Goal: Task Accomplishment & Management: Use online tool/utility

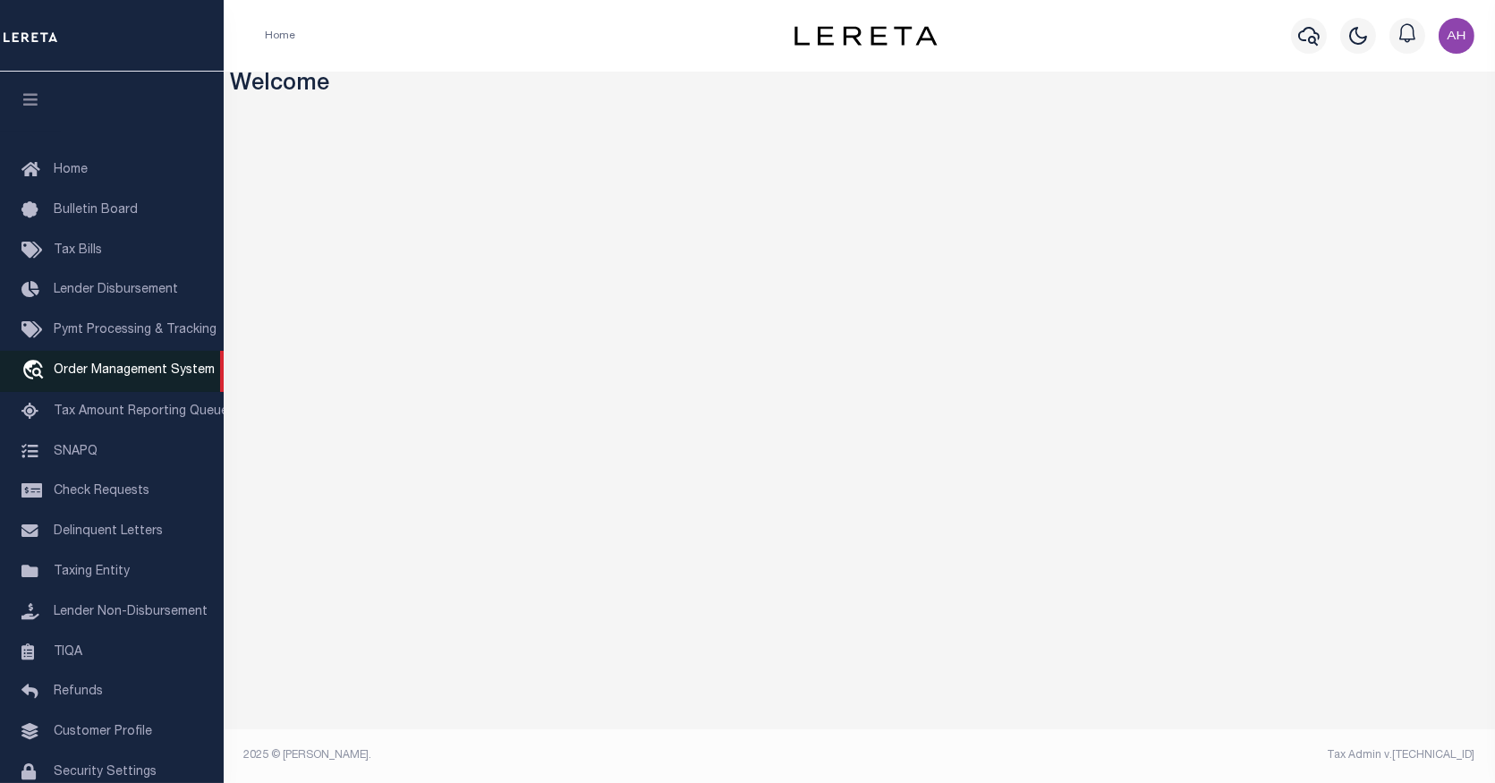
click at [153, 373] on span "Order Management System" at bounding box center [134, 370] width 161 height 13
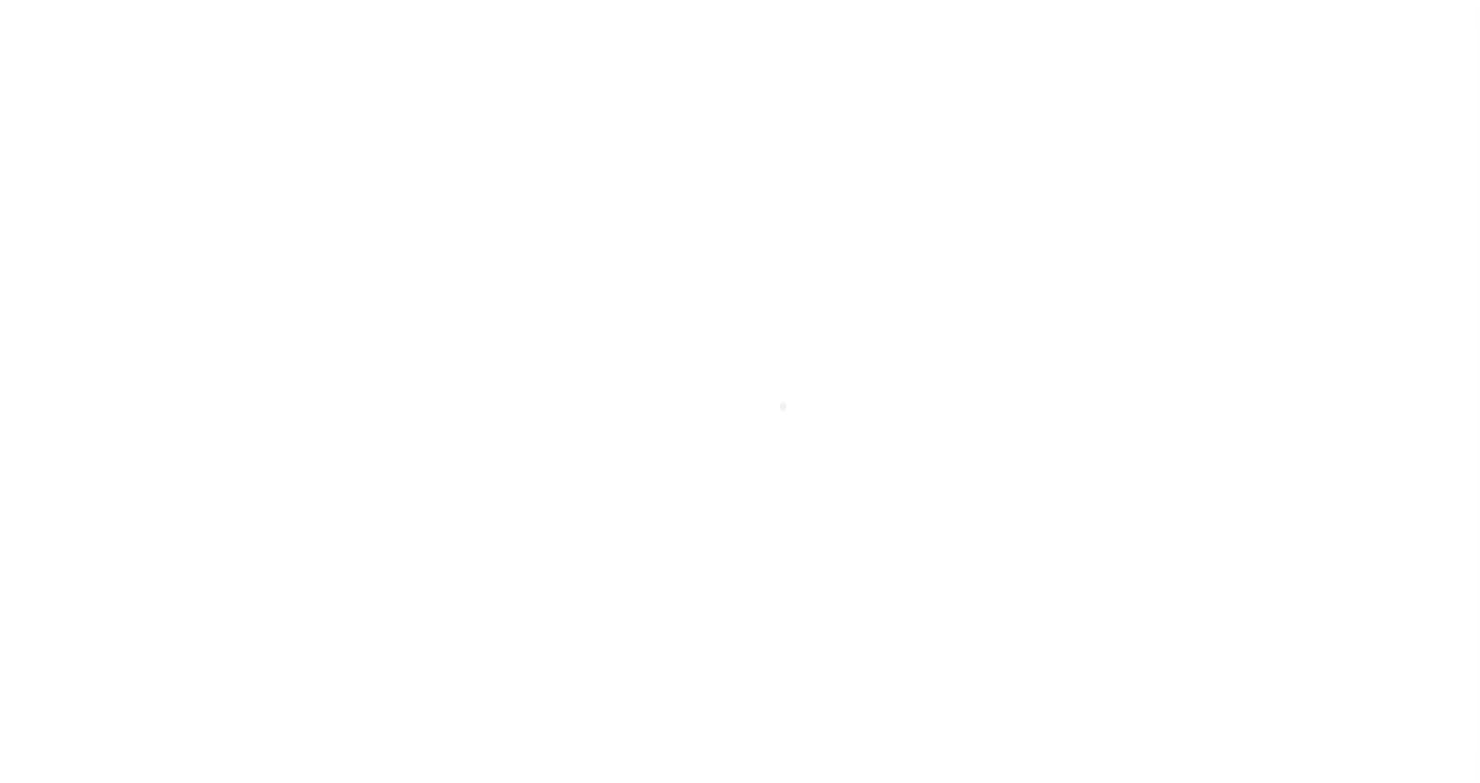
scroll to position [79, 0]
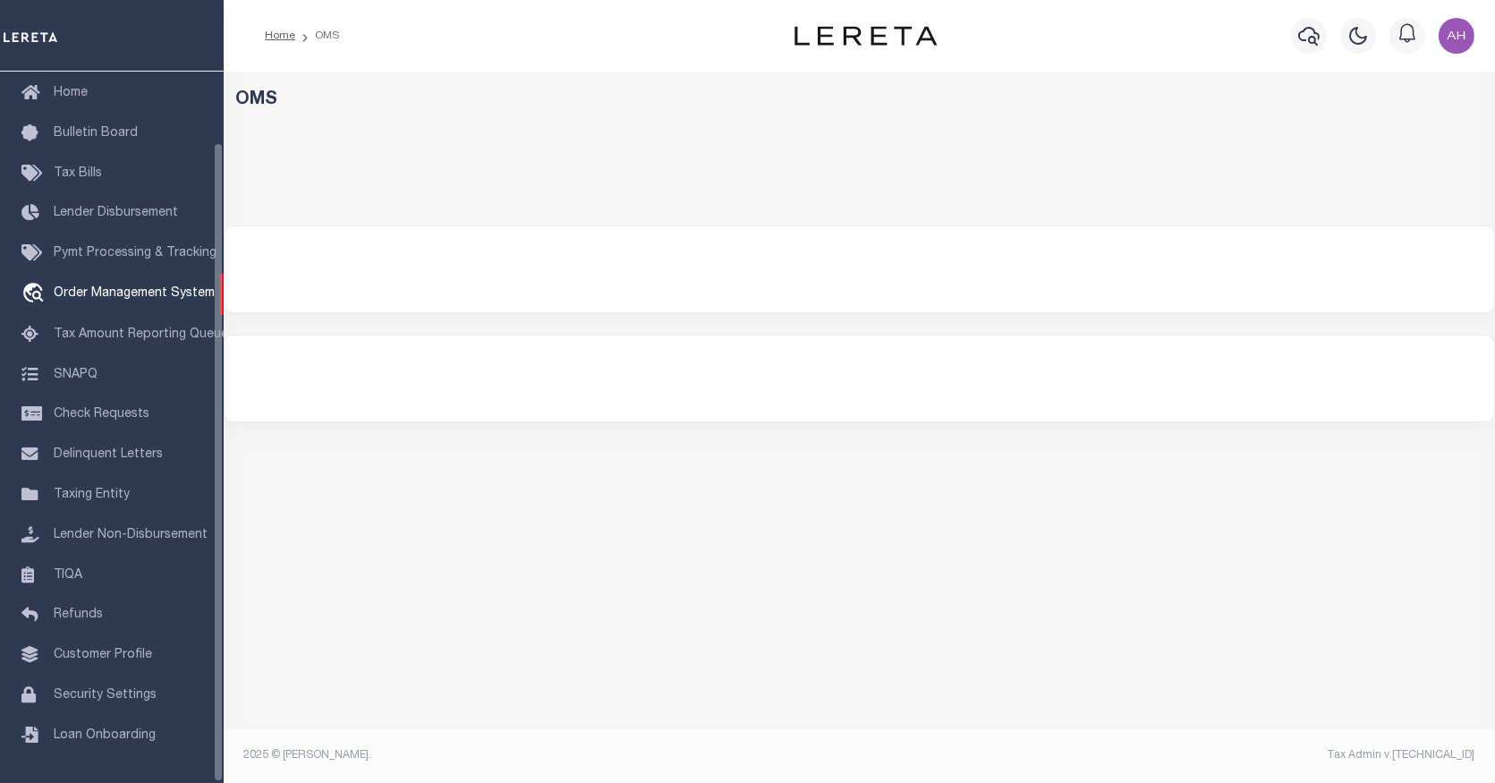
select select "CA"
select select "200"
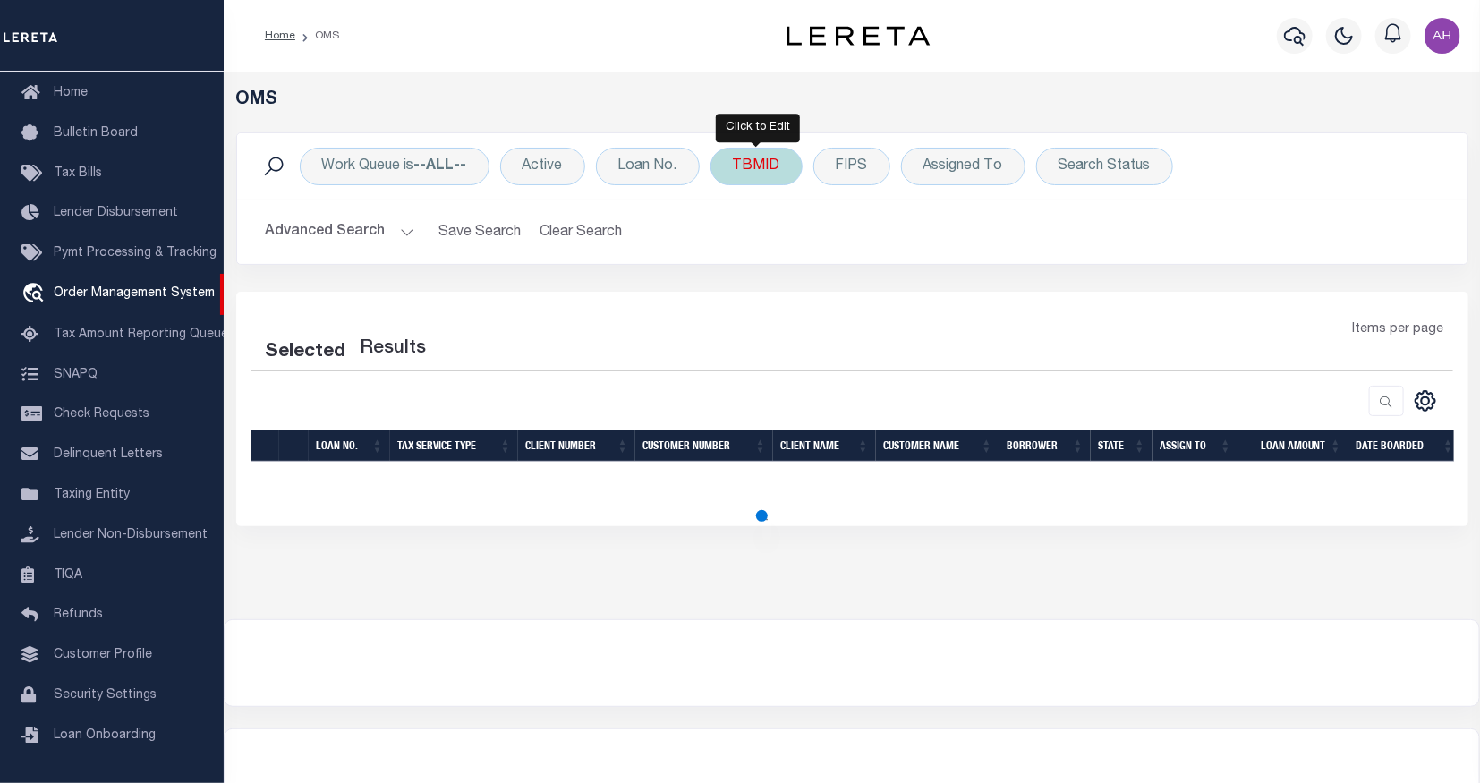
click at [731, 174] on div "TBMID" at bounding box center [757, 167] width 92 height 38
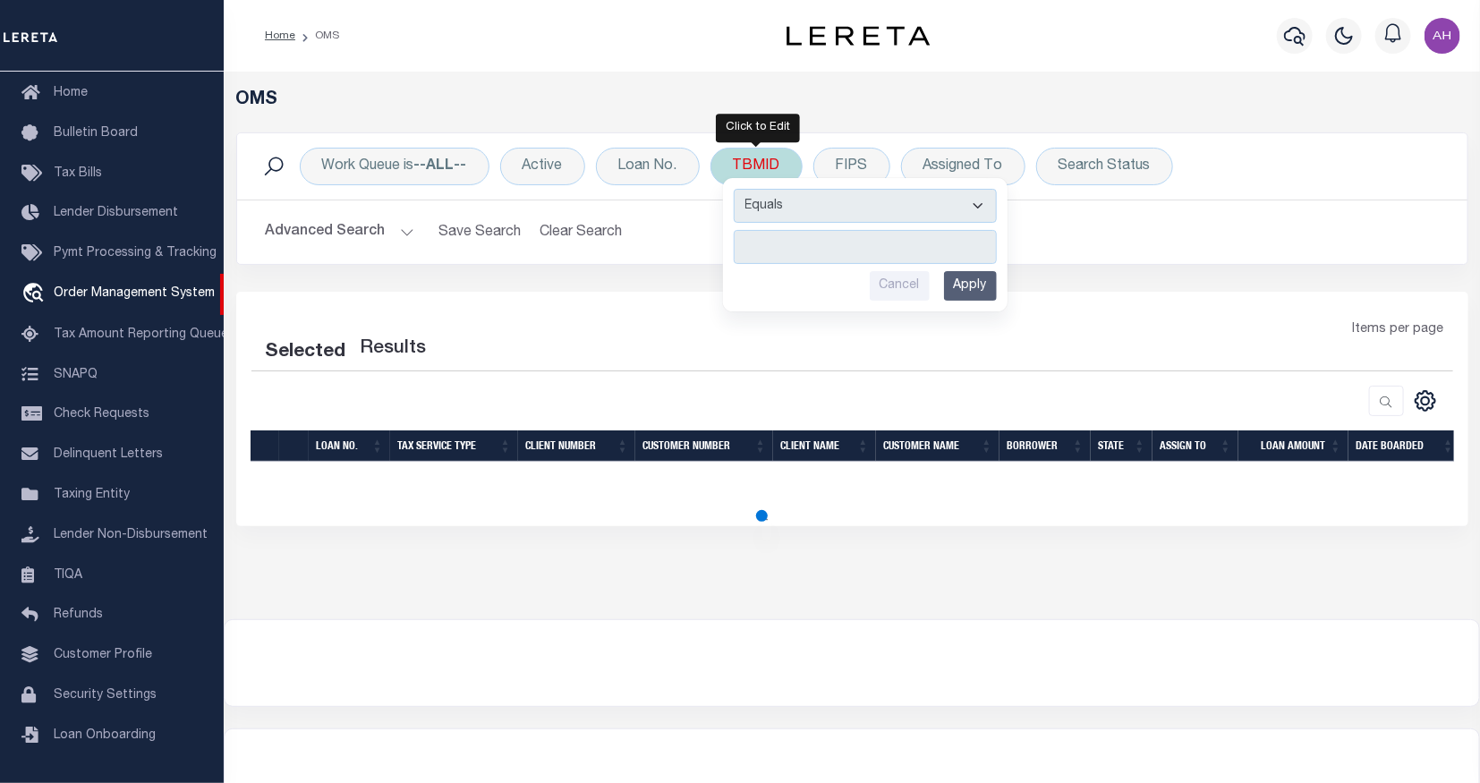
type input "3502614"
click at [982, 294] on input "Apply" at bounding box center [970, 286] width 53 height 30
select select "200"
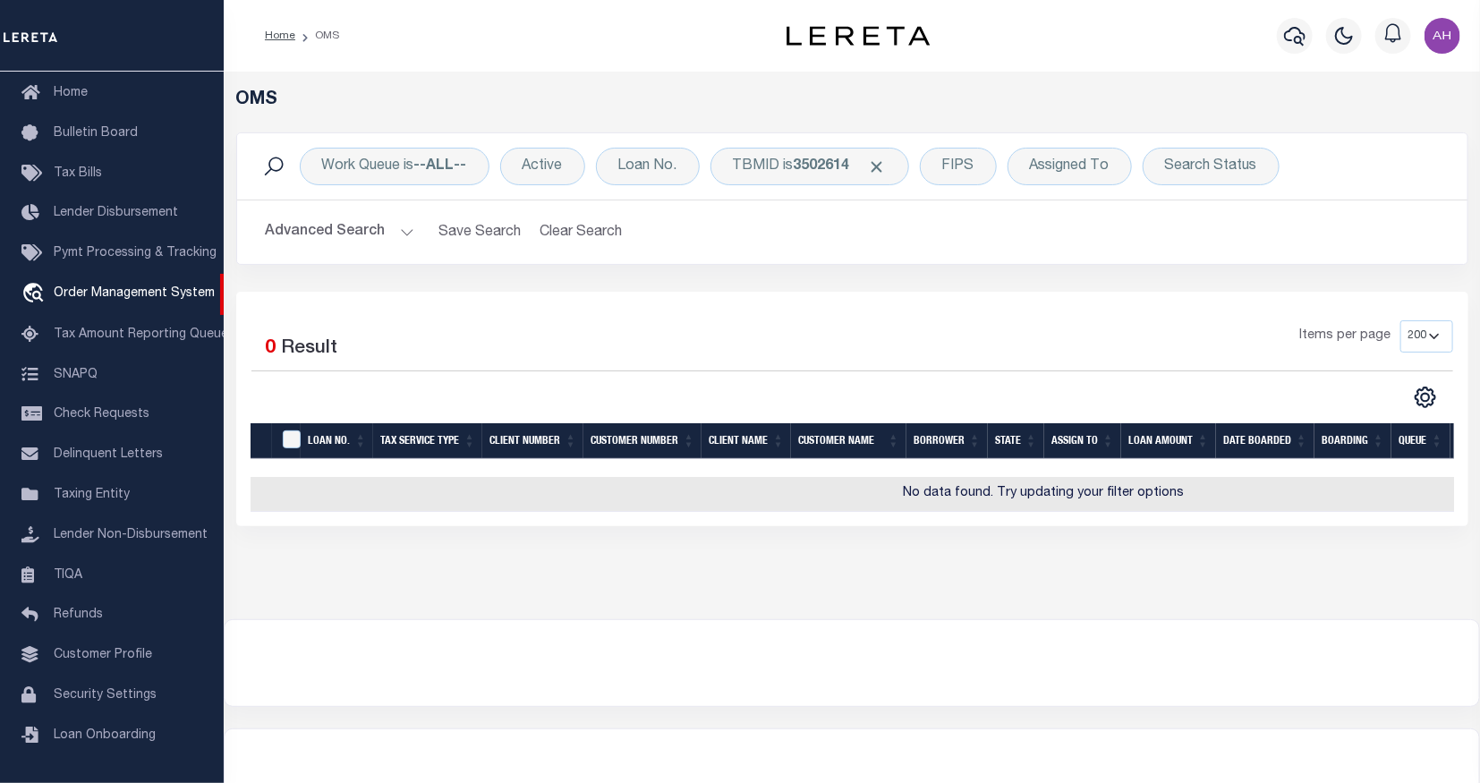
click at [368, 234] on button "Advanced Search" at bounding box center [340, 232] width 149 height 35
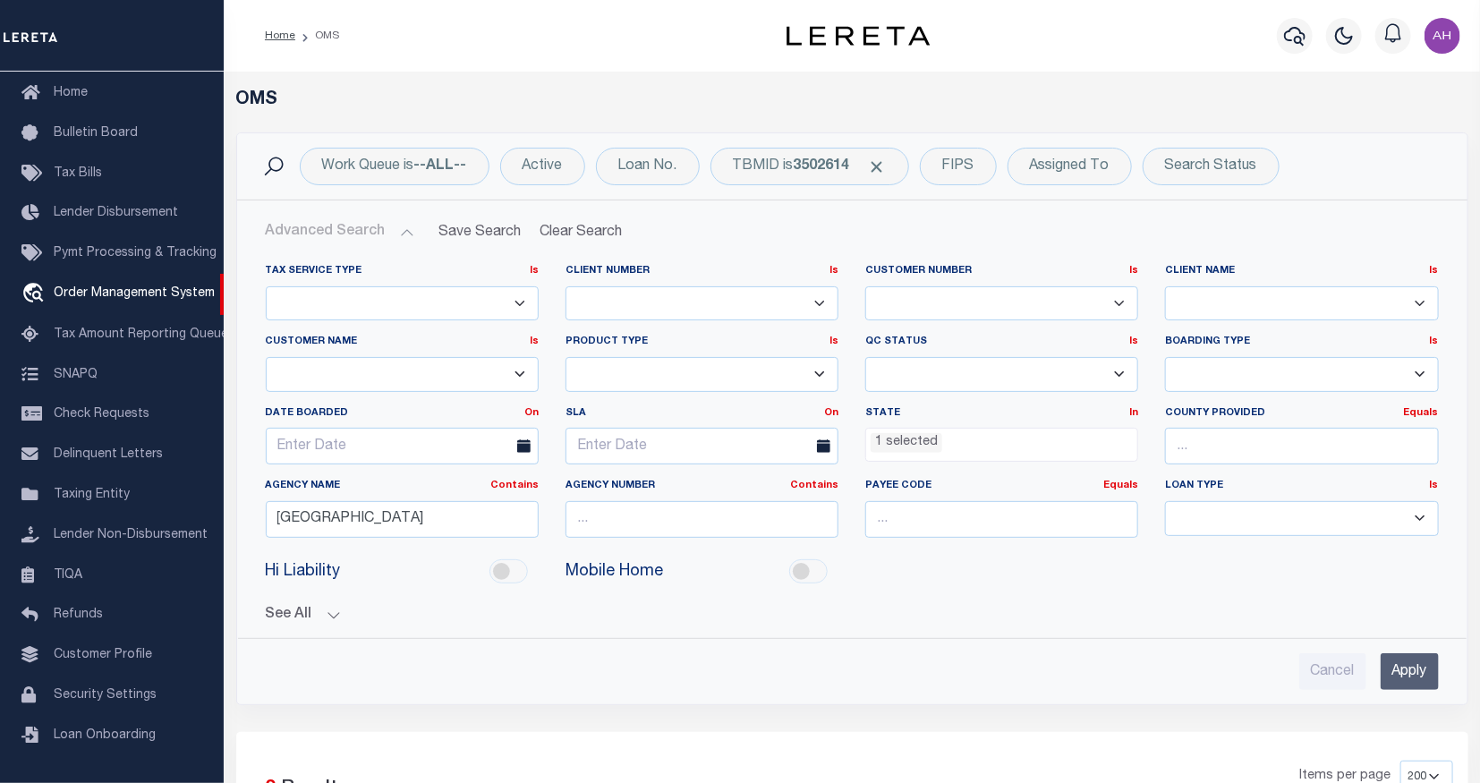
click at [969, 447] on ul "1 selected" at bounding box center [1001, 441] width 271 height 24
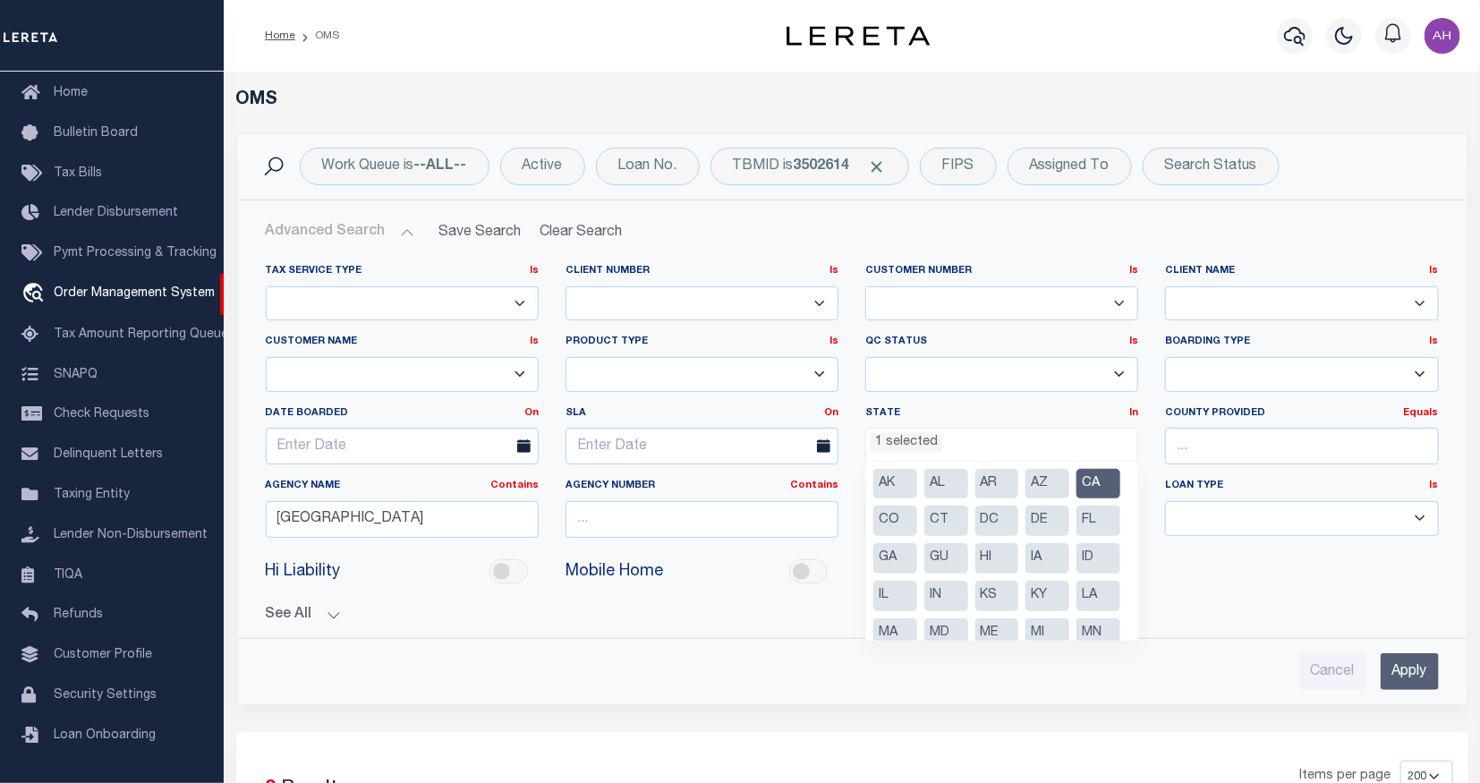
click at [1076, 499] on li "CA" at bounding box center [1098, 484] width 44 height 30
select select
click at [1399, 675] on input "Apply" at bounding box center [1410, 671] width 58 height 37
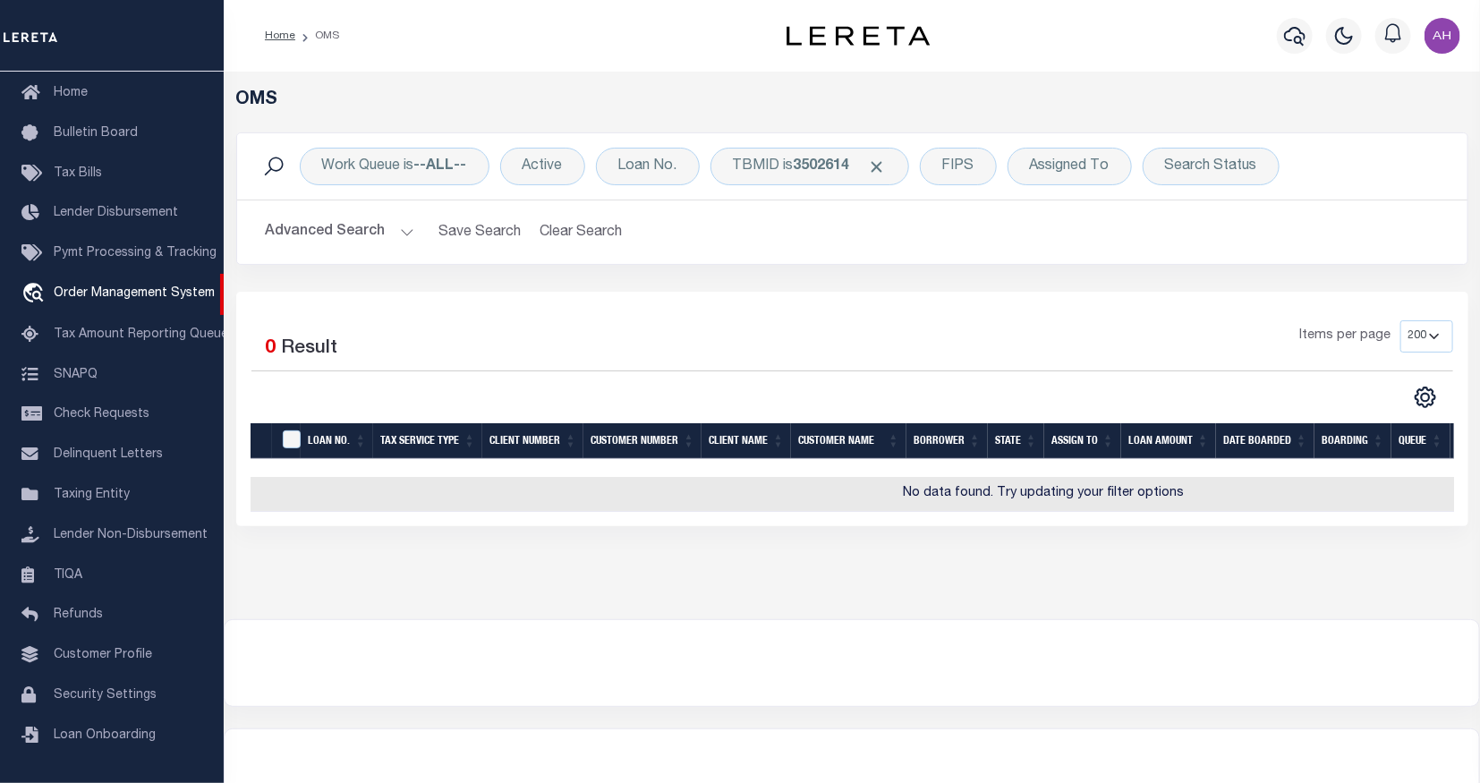
click at [382, 229] on button "Advanced Search" at bounding box center [340, 232] width 149 height 35
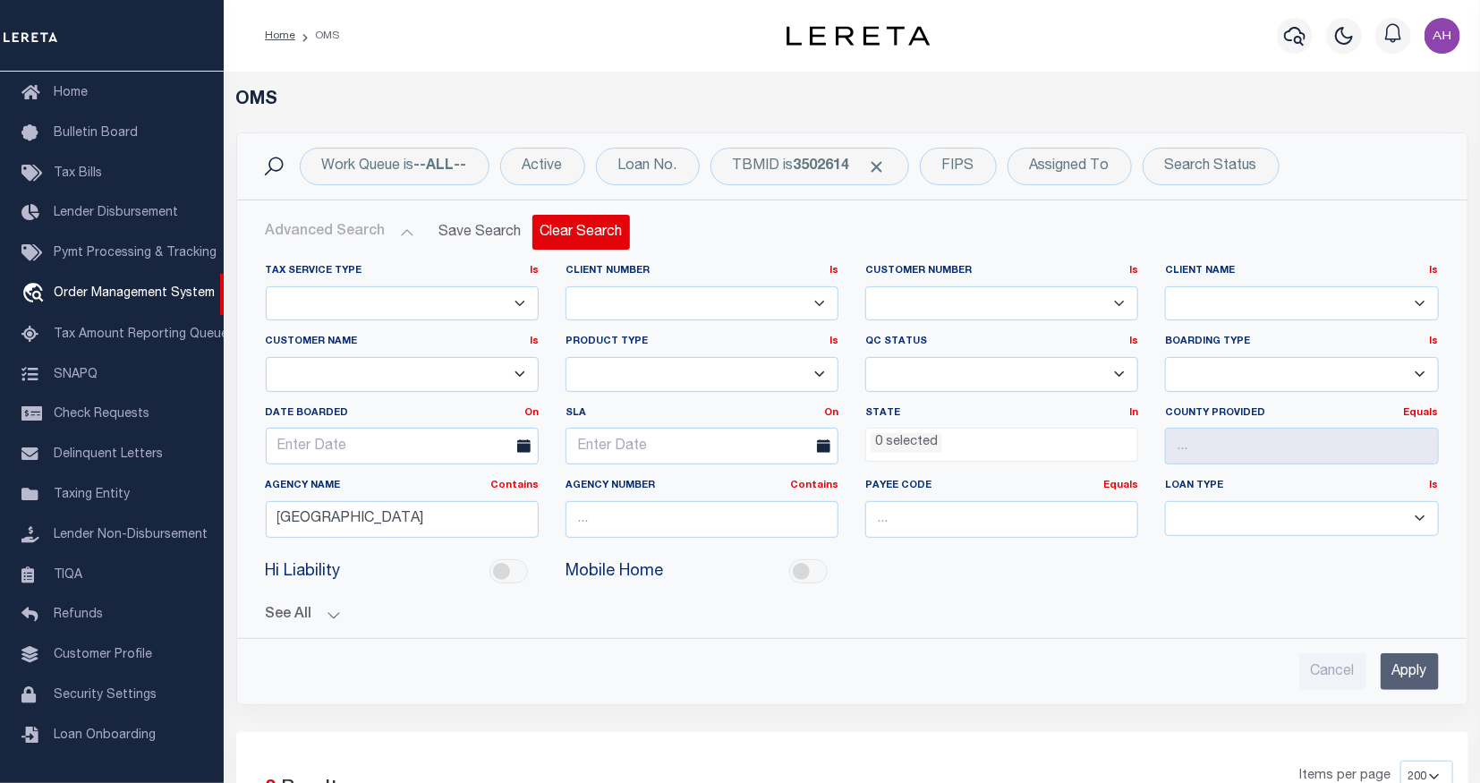
click at [583, 240] on button "Clear Search" at bounding box center [581, 232] width 98 height 35
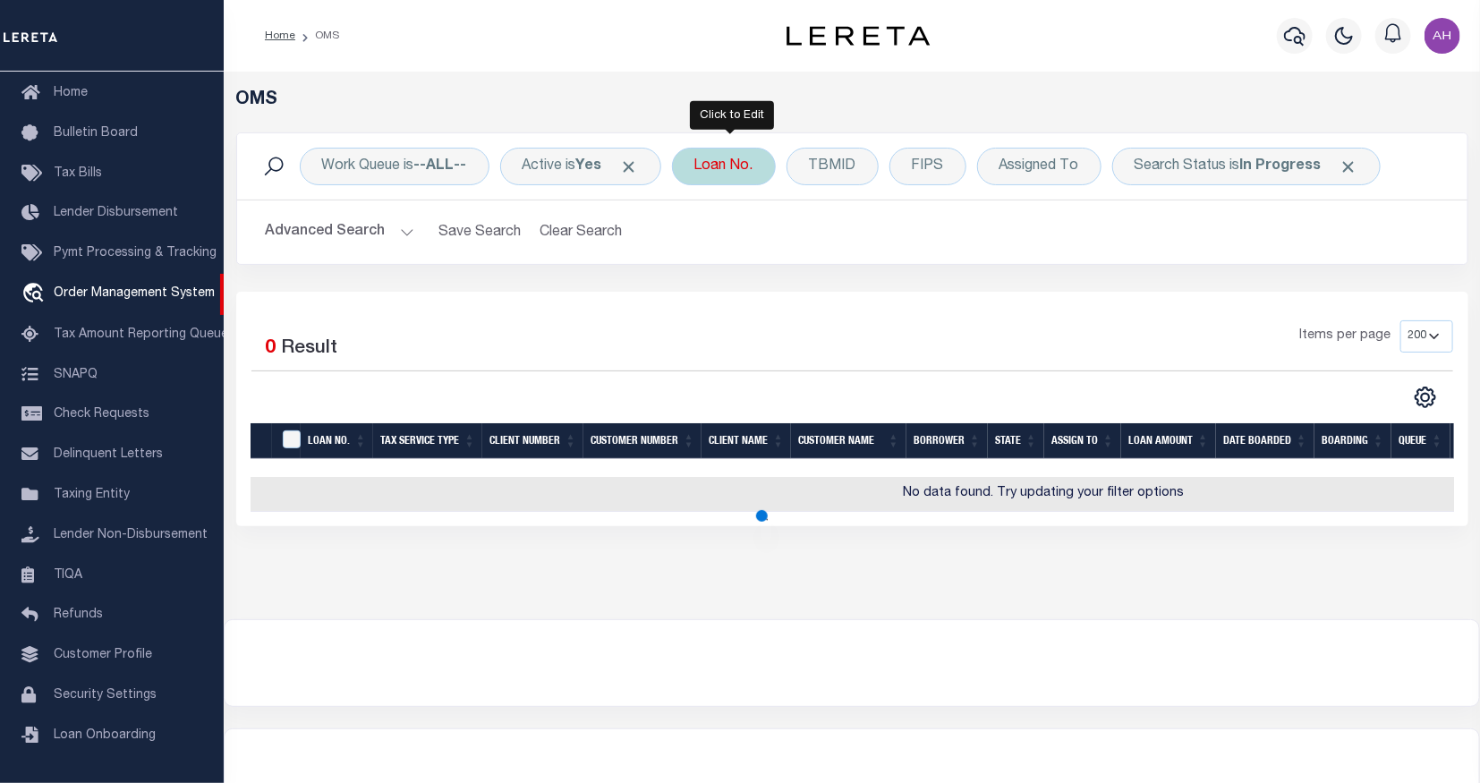
click at [736, 170] on div "Loan No." at bounding box center [724, 167] width 104 height 38
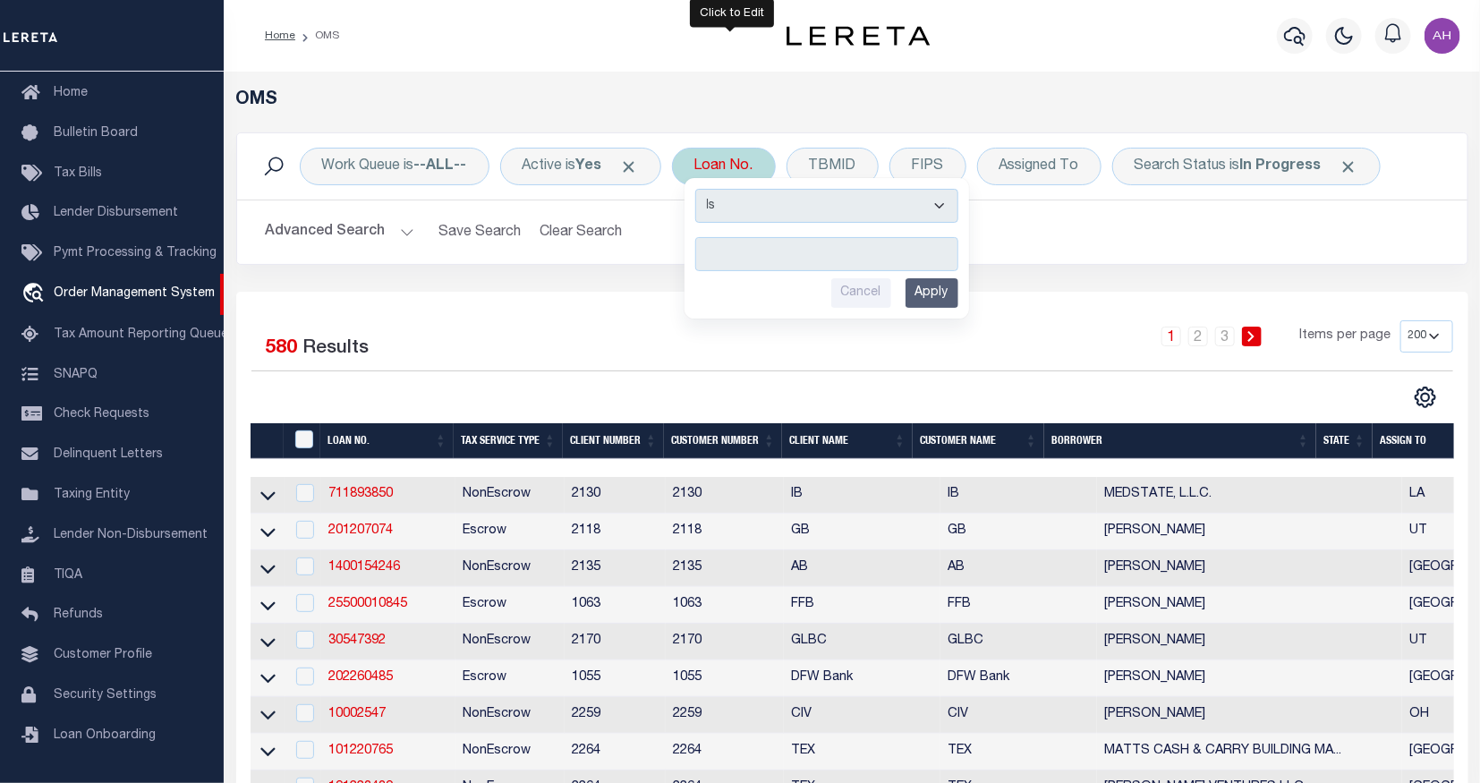
click at [735, 261] on input "text" at bounding box center [826, 254] width 263 height 34
click at [864, 146] on div "Work Queue is --ALL-- Active is Yes Loan No. Is Contains Cancel Apply TBMID FIP…" at bounding box center [852, 166] width 1230 height 66
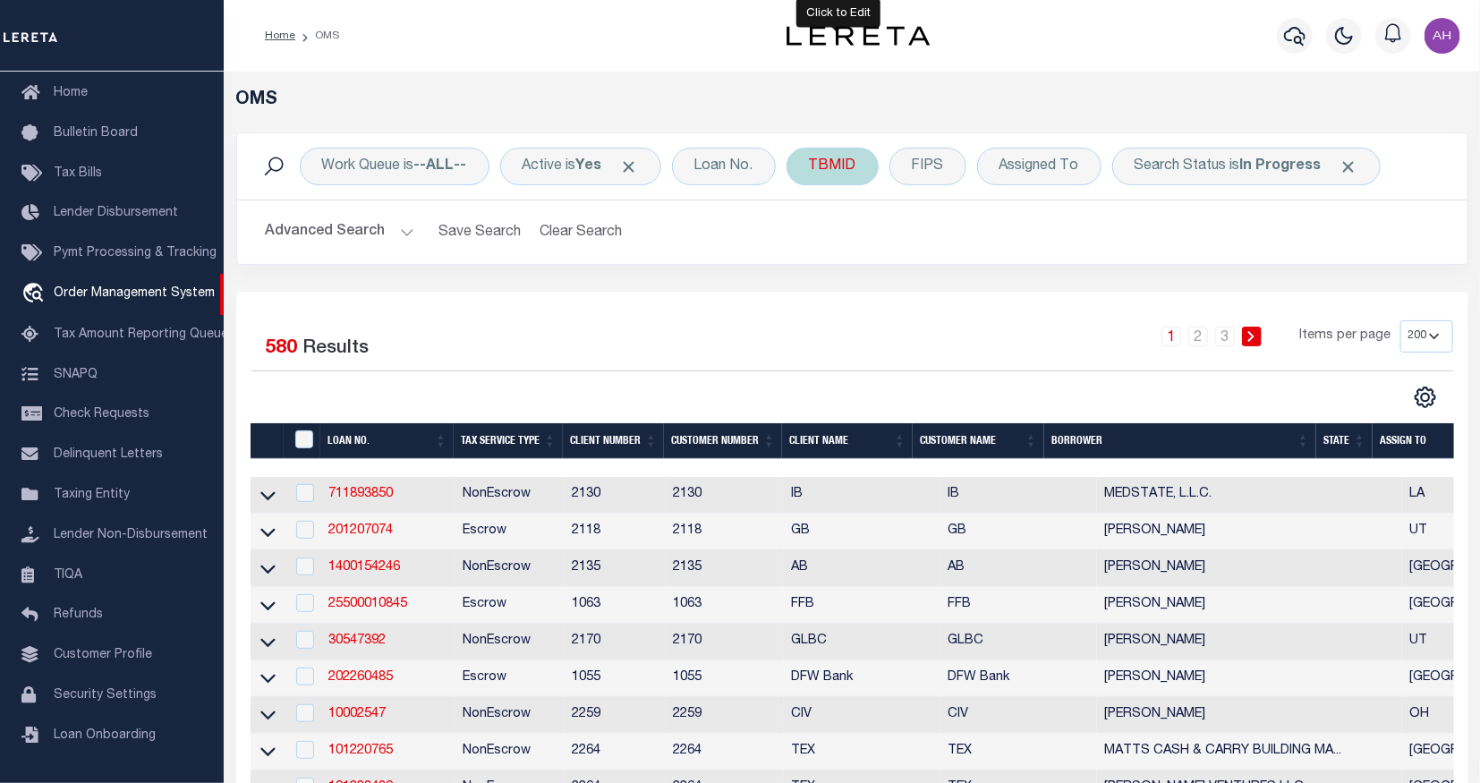
click at [854, 157] on div "TBMID" at bounding box center [833, 167] width 92 height 38
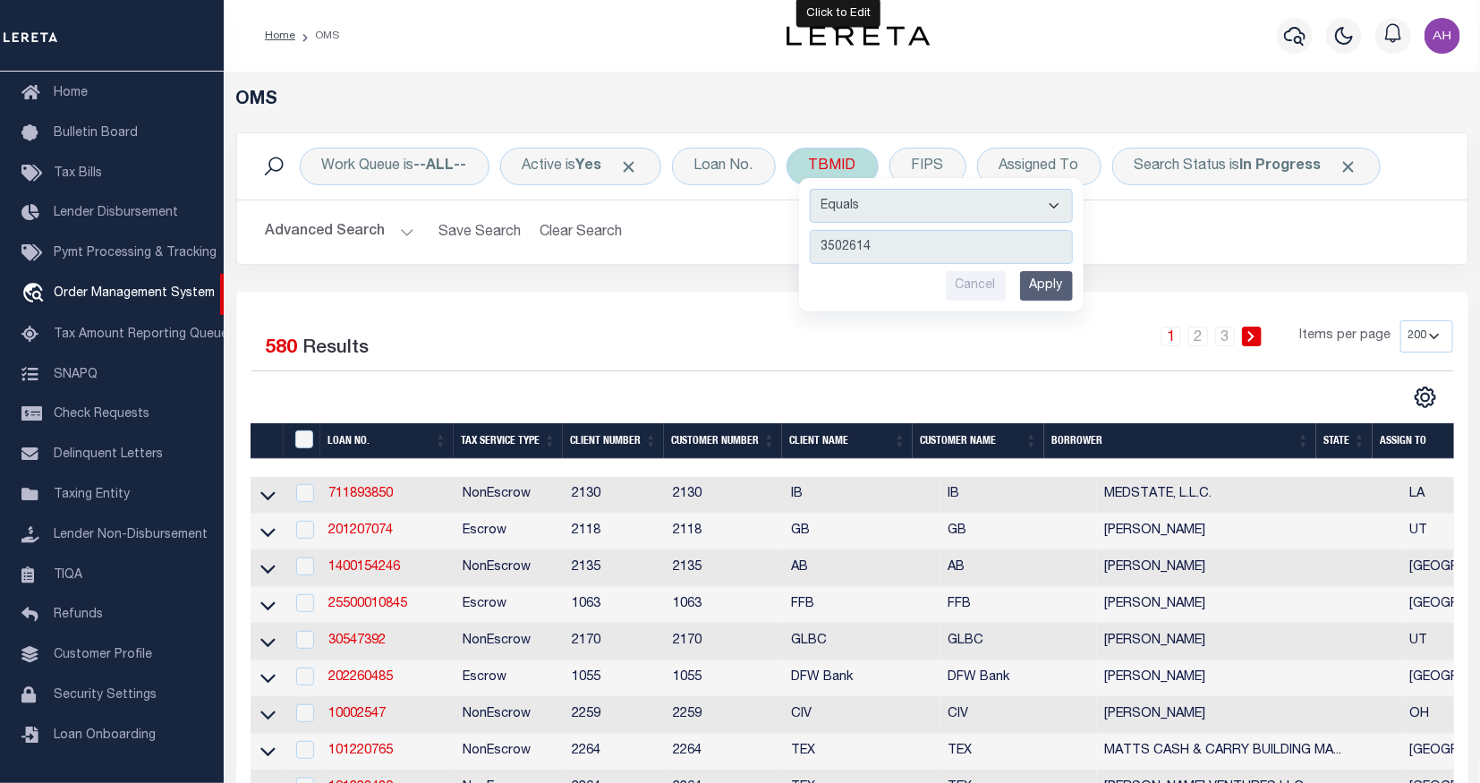
type input "3502614"
click at [1061, 291] on input "Apply" at bounding box center [1046, 286] width 53 height 30
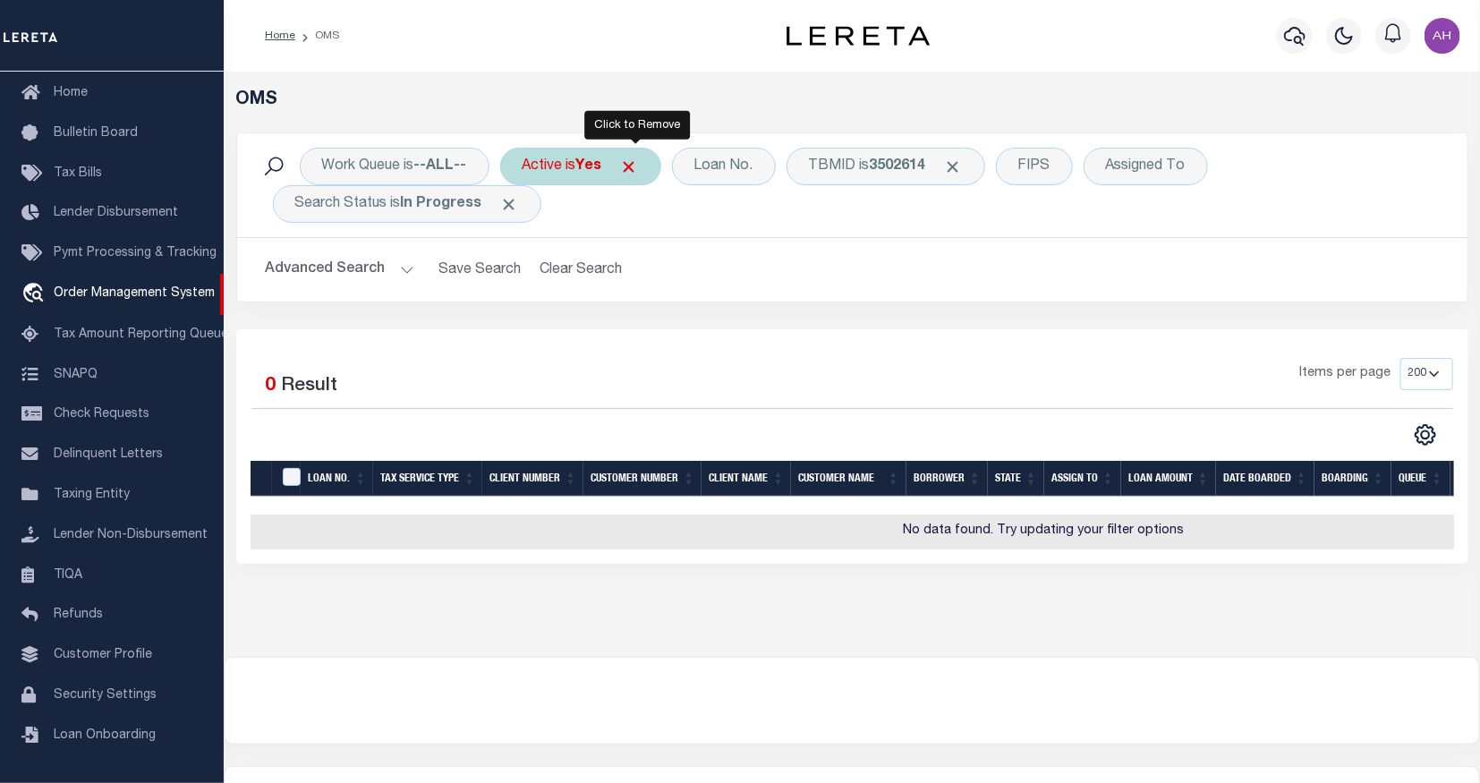
click at [637, 166] on span "Click to Remove" at bounding box center [629, 166] width 19 height 19
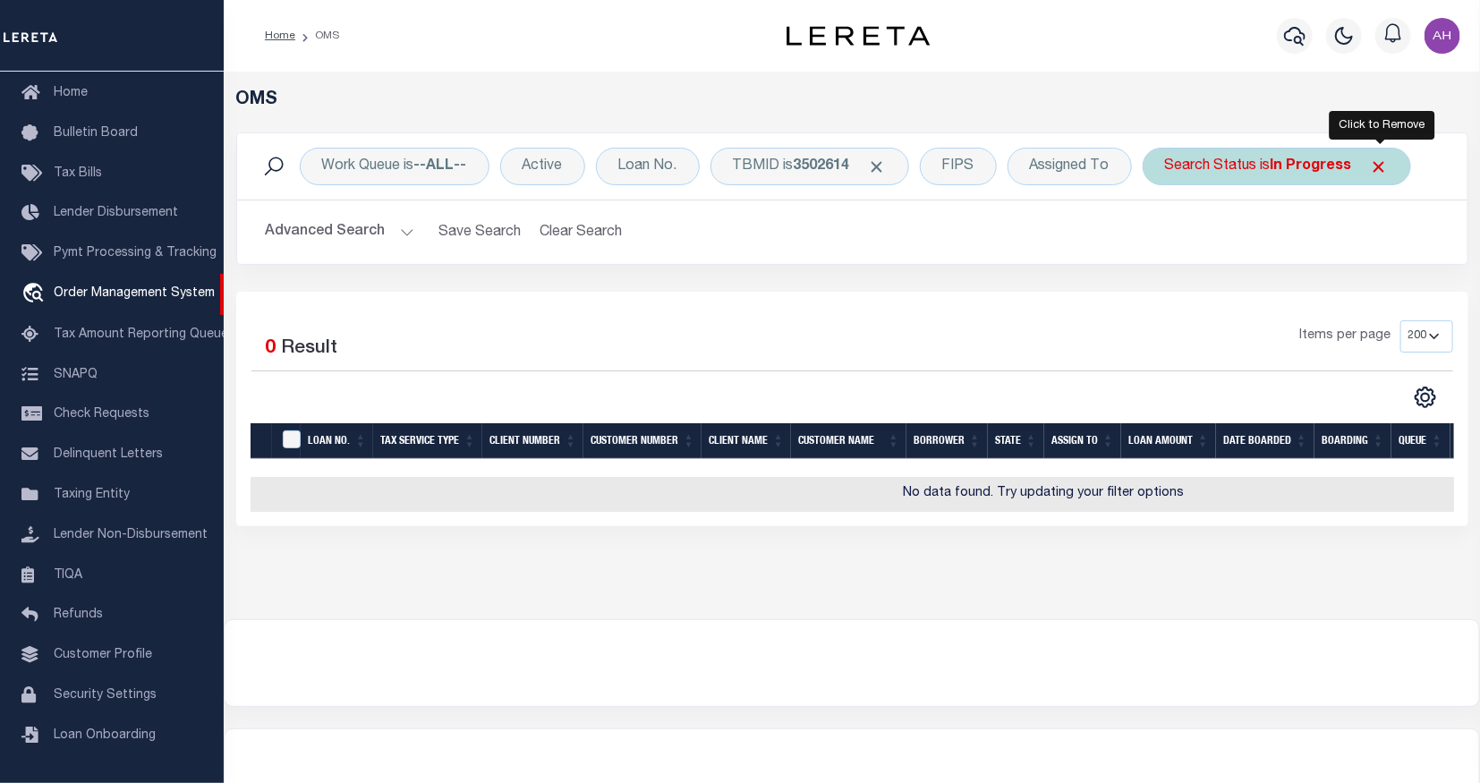
click at [1379, 165] on span "Click to Remove" at bounding box center [1379, 166] width 19 height 19
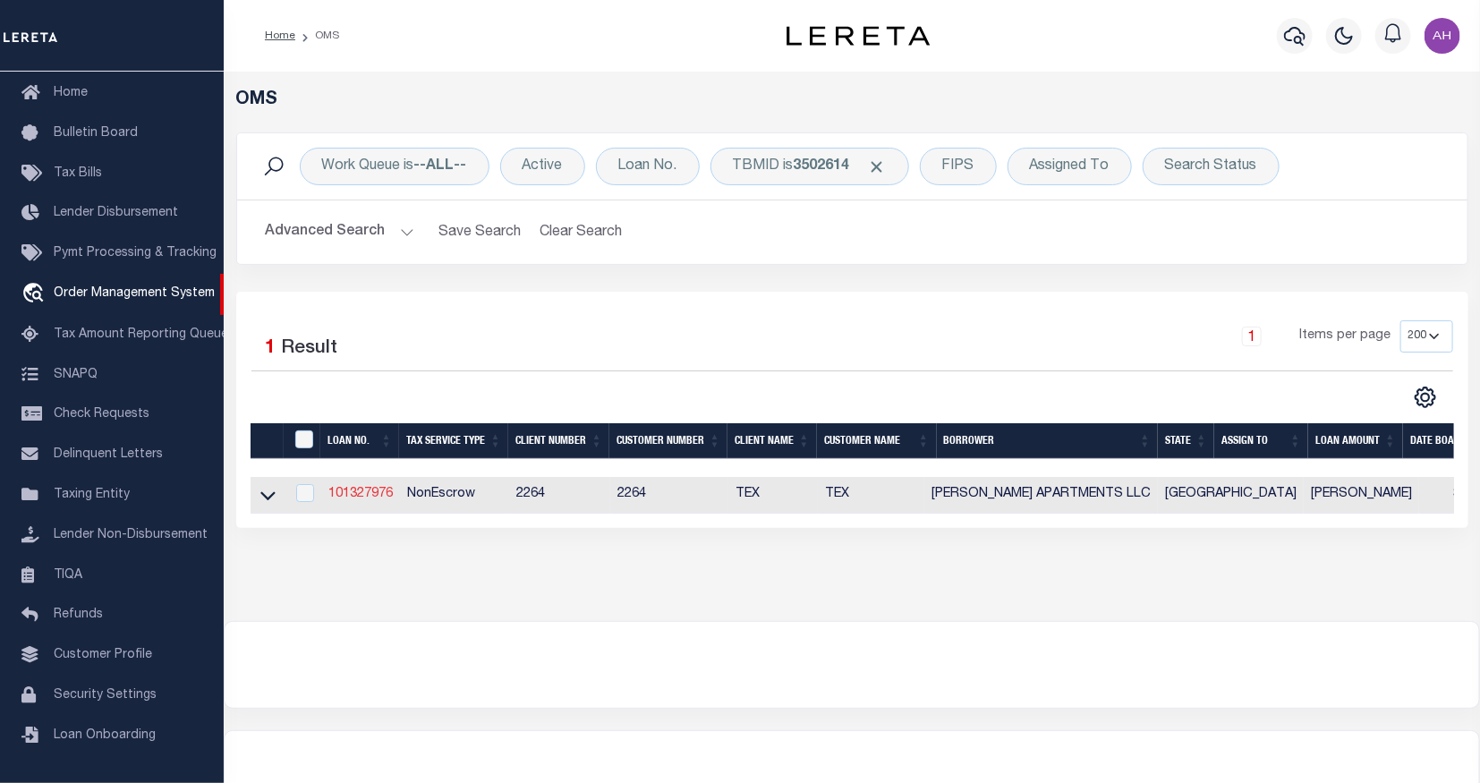
click at [368, 494] on link "101327976" at bounding box center [360, 494] width 64 height 13
type input "101327976"
type input "[PERSON_NAME] APARTMENTS LLC"
select select
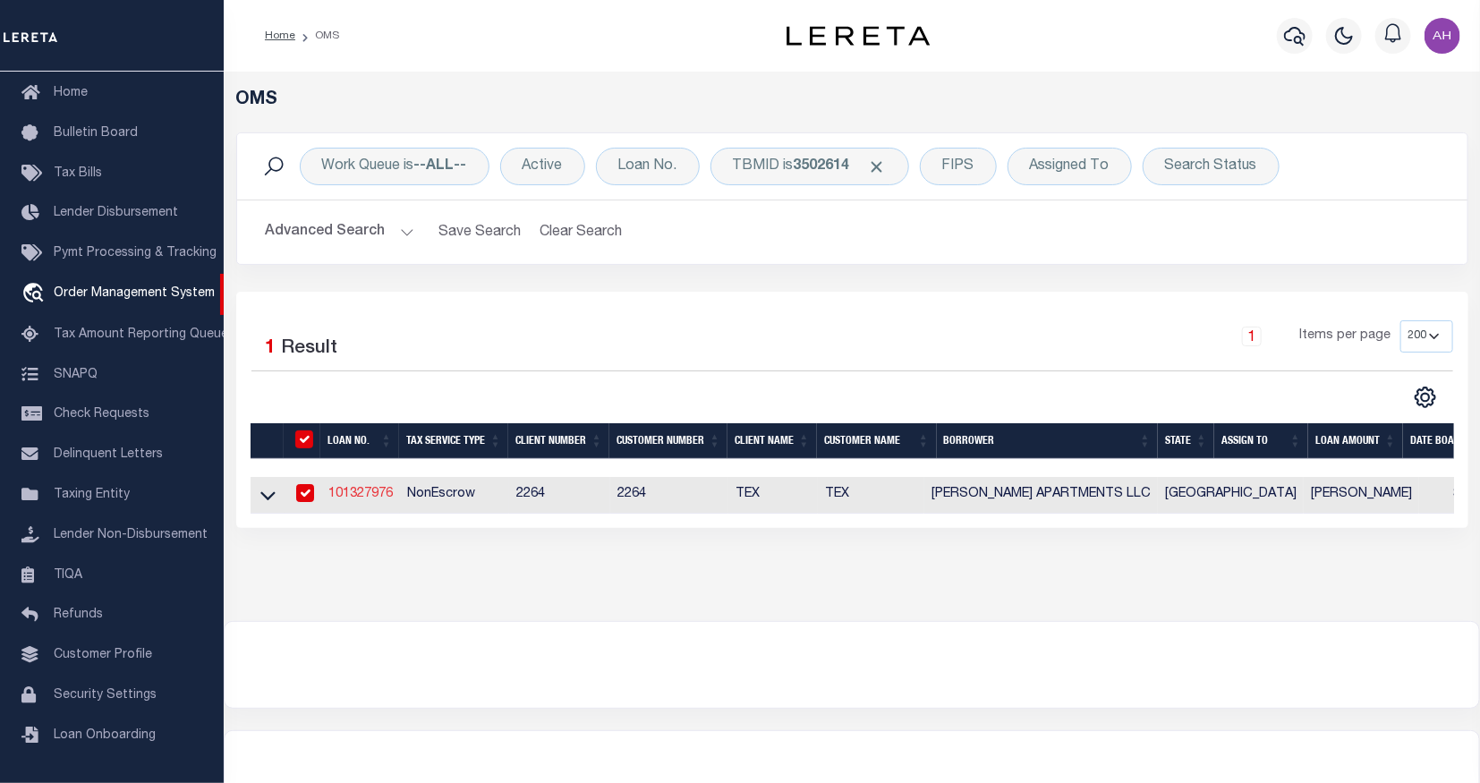
type input "[STREET_ADDRESS]"
type input "[PERSON_NAME] TX 78573"
select select
select select "NonEscrow"
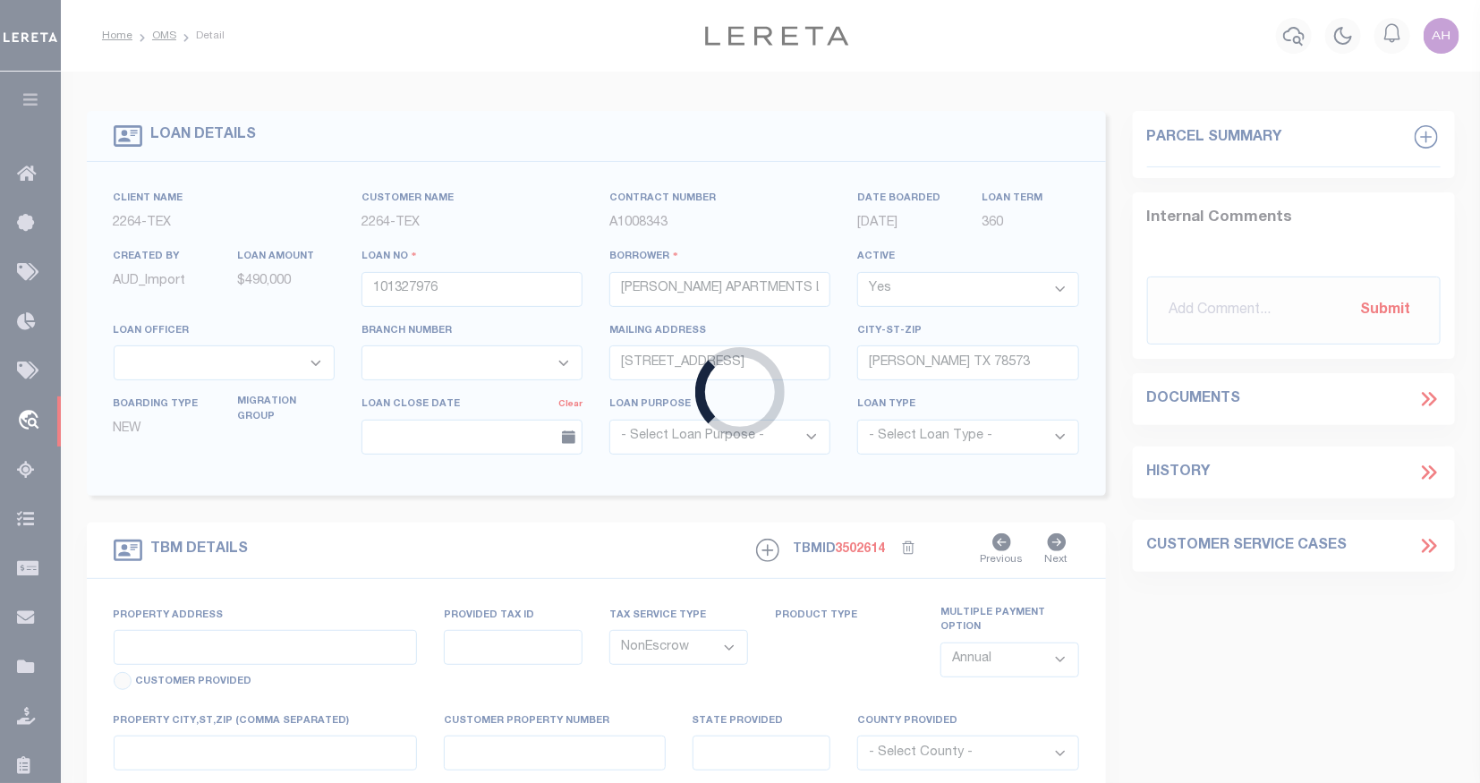
select select "22439"
select select "8413"
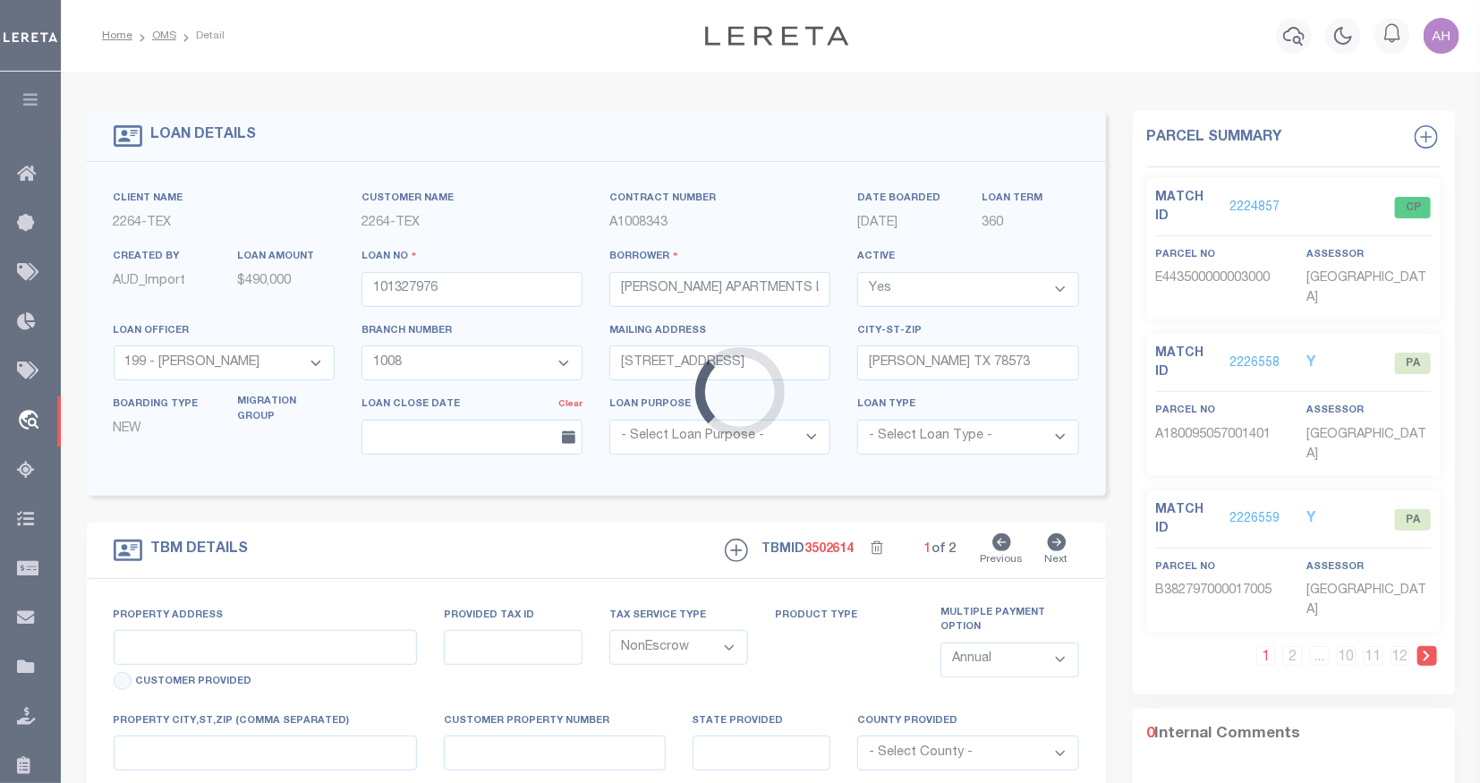
type input "[STREET_ADDRESS]"
type input "E4435-00-000-0030-00"
select select
type input "[GEOGRAPHIC_DATA], [GEOGRAPHIC_DATA], 78573"
type input "131"
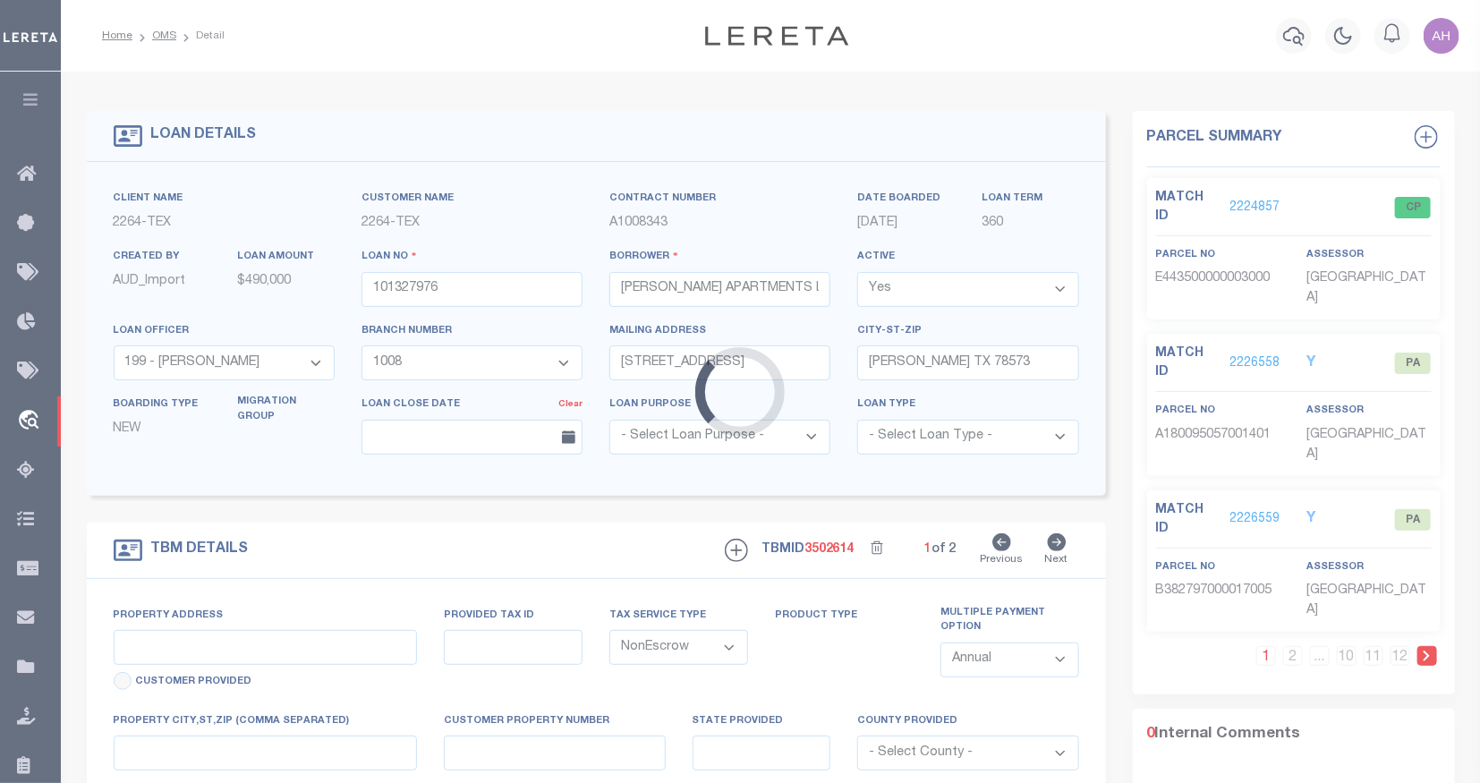
type input "[GEOGRAPHIC_DATA]"
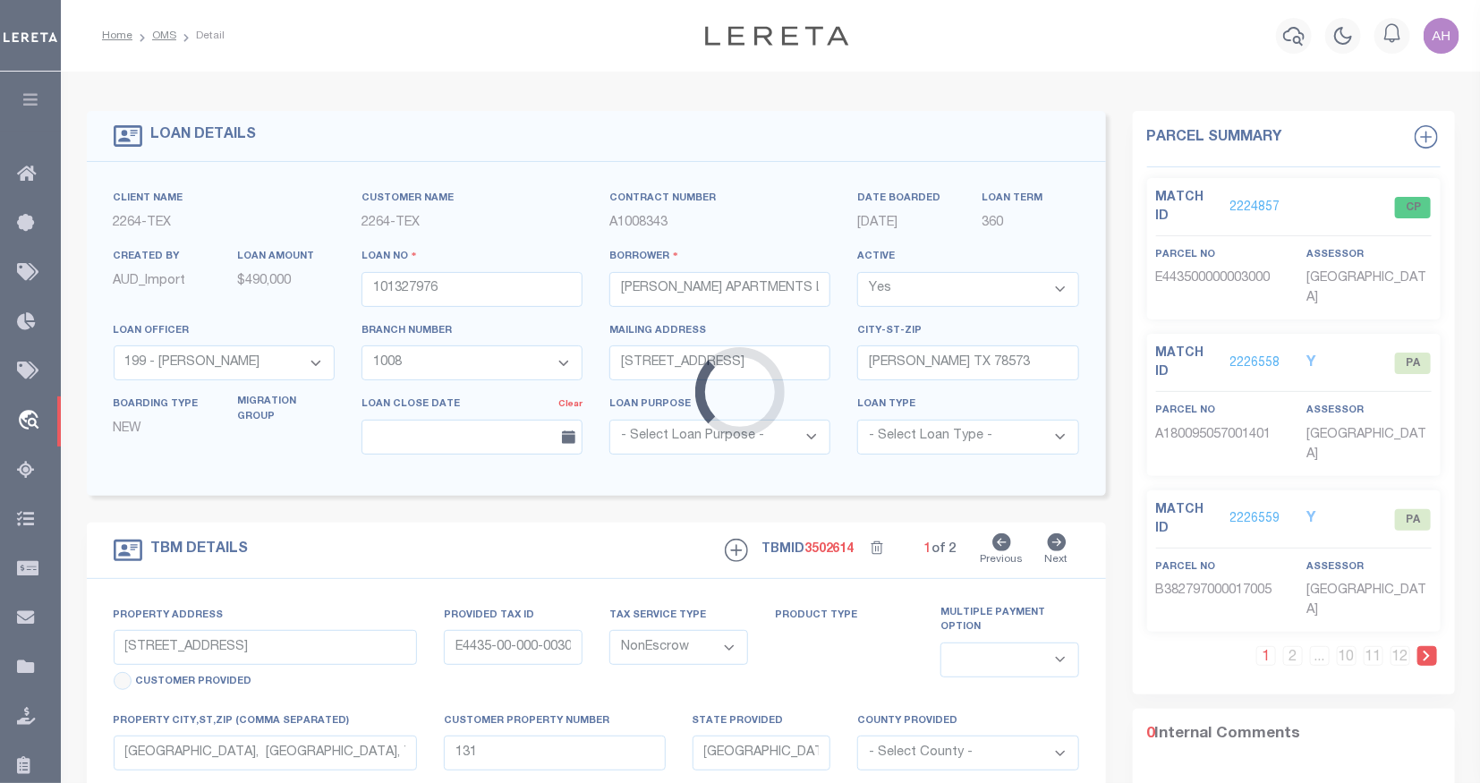
select select
type textarea "LOT 30 EL [PERSON_NAME] ESTATES SITUATED IN [GEOGRAPHIC_DATA]"
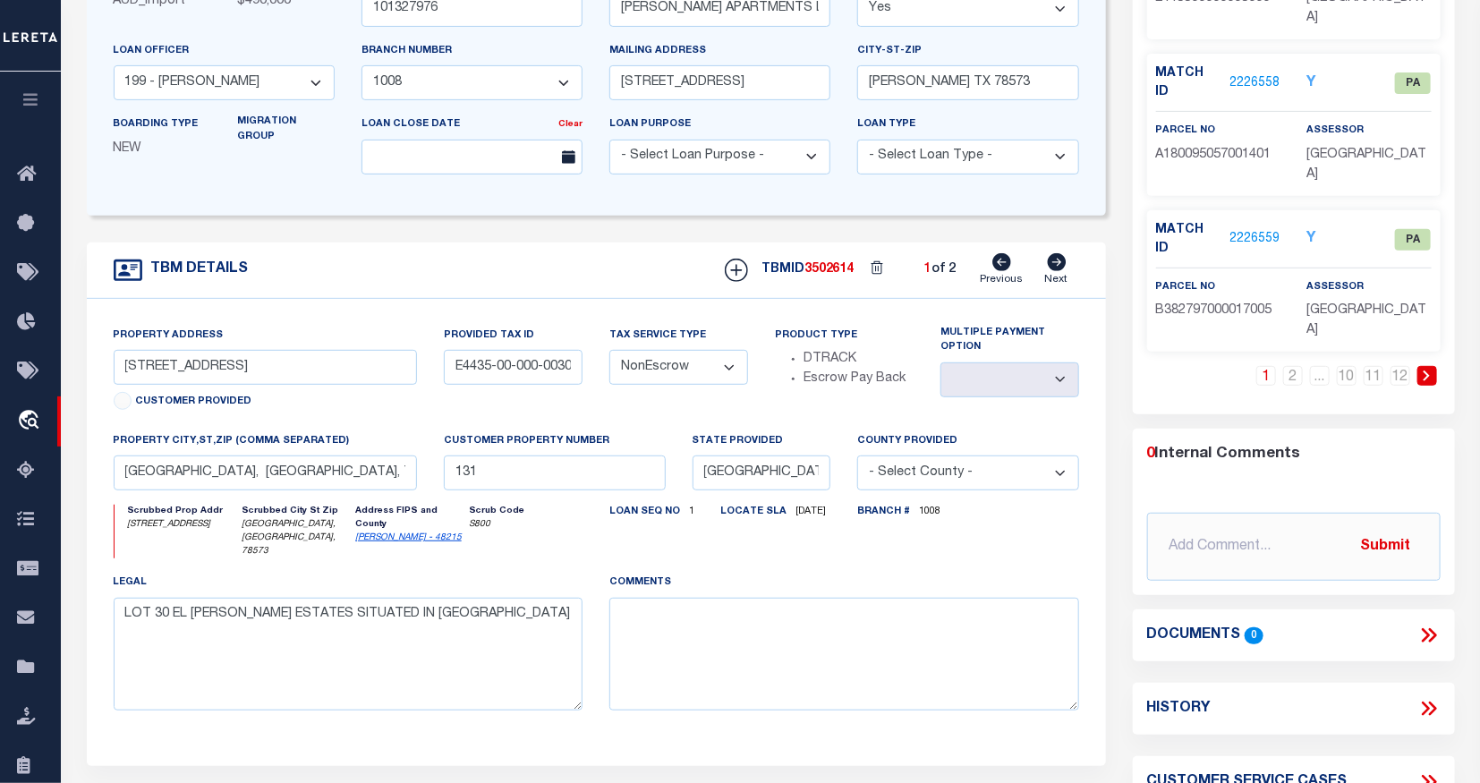
scroll to position [281, 0]
drag, startPoint x: 338, startPoint y: 370, endPoint x: 92, endPoint y: 369, distance: 246.1
click at [92, 369] on div "Property Address [STREET_ADDRESS] Customer Provided Provided Tax ID E4435-00-00…" at bounding box center [596, 531] width 1019 height 467
click at [153, 474] on input "[GEOGRAPHIC_DATA], [GEOGRAPHIC_DATA], 78573" at bounding box center [266, 472] width 304 height 35
click at [221, 477] on input "[GEOGRAPHIC_DATA], [GEOGRAPHIC_DATA], 78573" at bounding box center [266, 472] width 304 height 35
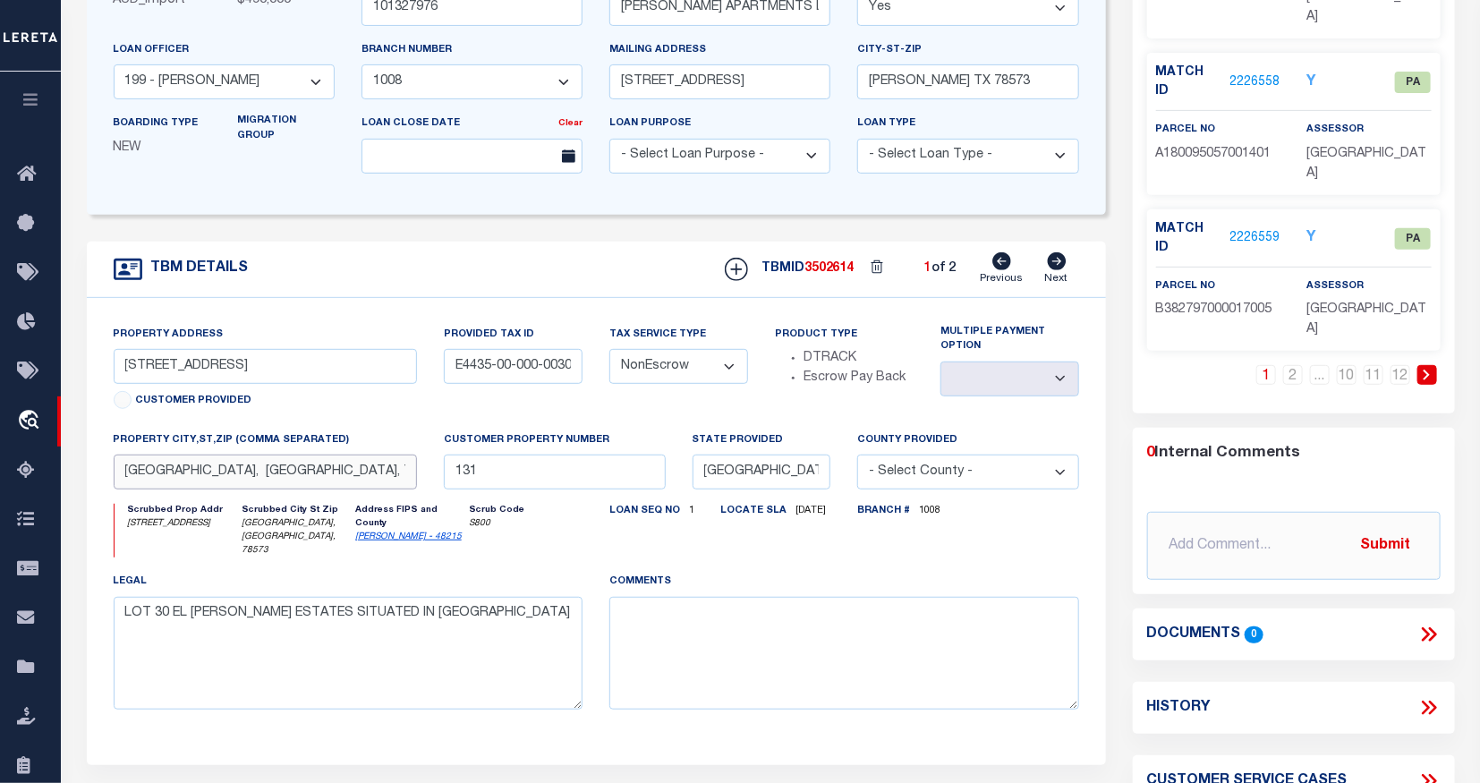
click at [221, 477] on input "[GEOGRAPHIC_DATA], [GEOGRAPHIC_DATA], 78573" at bounding box center [266, 472] width 304 height 35
click at [314, 365] on input "[STREET_ADDRESS]" at bounding box center [266, 366] width 304 height 35
drag, startPoint x: 245, startPoint y: 474, endPoint x: 119, endPoint y: 472, distance: 126.2
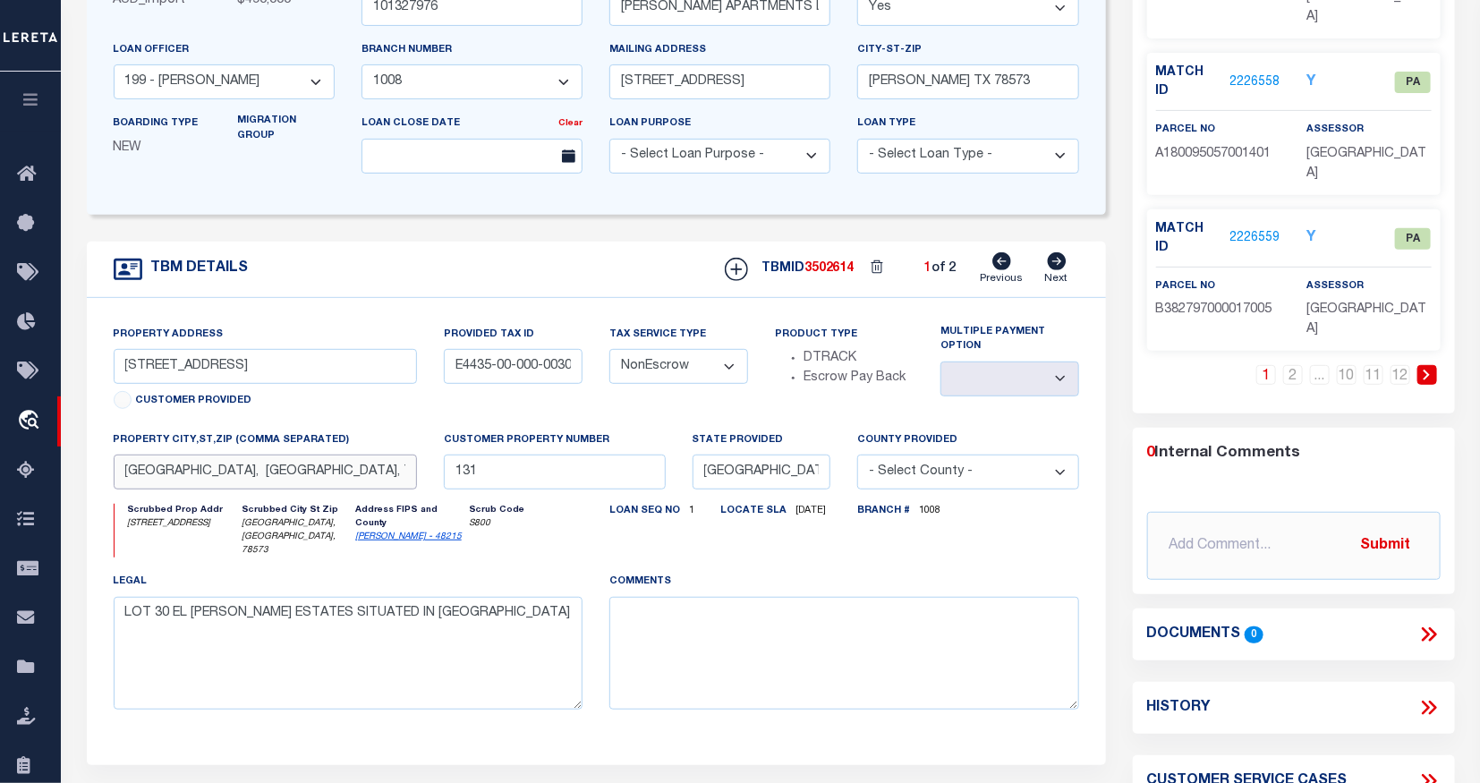
click at [119, 472] on input "[GEOGRAPHIC_DATA], [GEOGRAPHIC_DATA], 78573" at bounding box center [266, 472] width 304 height 35
click at [139, 477] on input "[GEOGRAPHIC_DATA], [GEOGRAPHIC_DATA], 78573" at bounding box center [266, 472] width 304 height 35
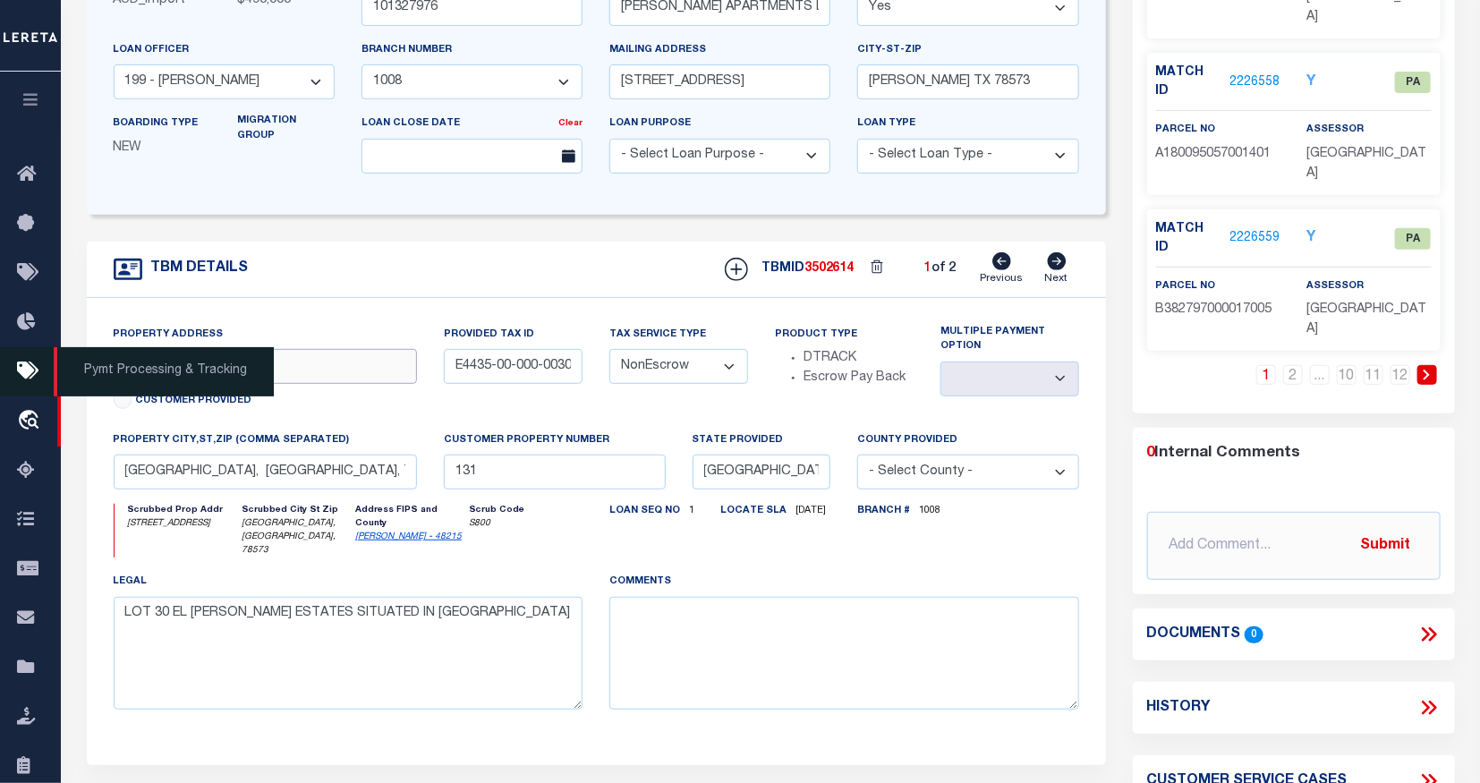
drag, startPoint x: 332, startPoint y: 367, endPoint x: 19, endPoint y: 365, distance: 313.2
click at [19, 365] on div "Home OMS Detail" at bounding box center [740, 413] width 1480 height 1388
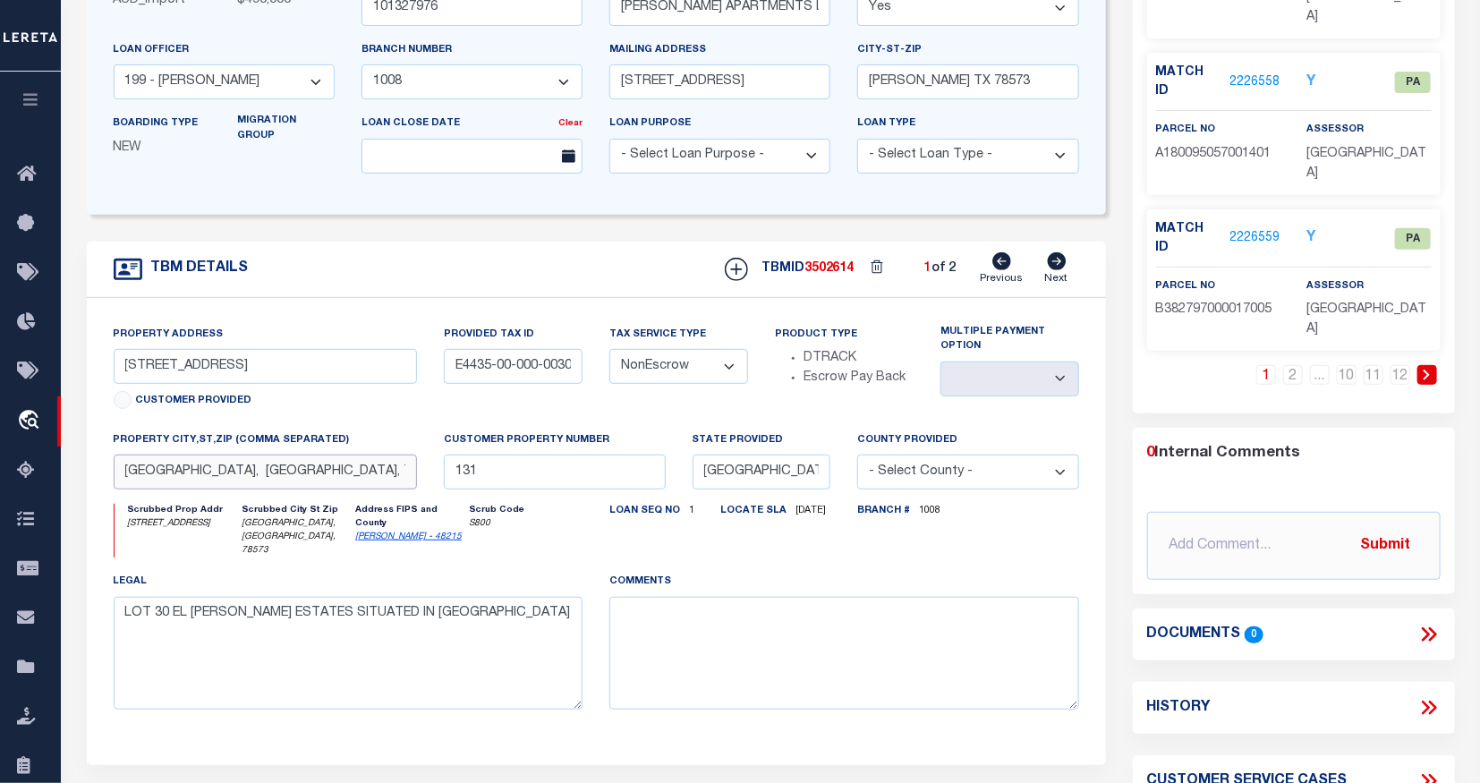
click at [262, 474] on input "[GEOGRAPHIC_DATA], [GEOGRAPHIC_DATA], 78573" at bounding box center [266, 472] width 304 height 35
